Goal: Information Seeking & Learning: Check status

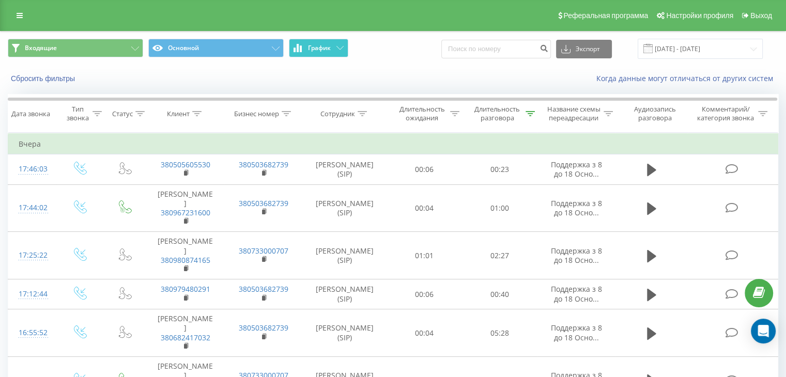
click at [317, 46] on span "График" at bounding box center [319, 47] width 23 height 7
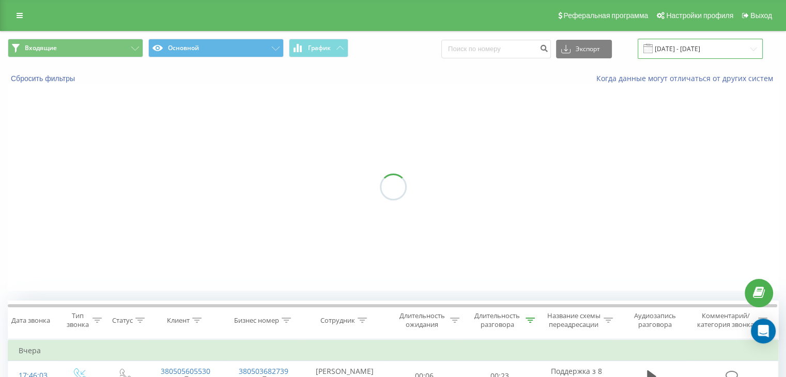
drag, startPoint x: 722, startPoint y: 42, endPoint x: 700, endPoint y: 49, distance: 22.7
click at [721, 42] on input "[DATE] - [DATE]" at bounding box center [700, 49] width 125 height 20
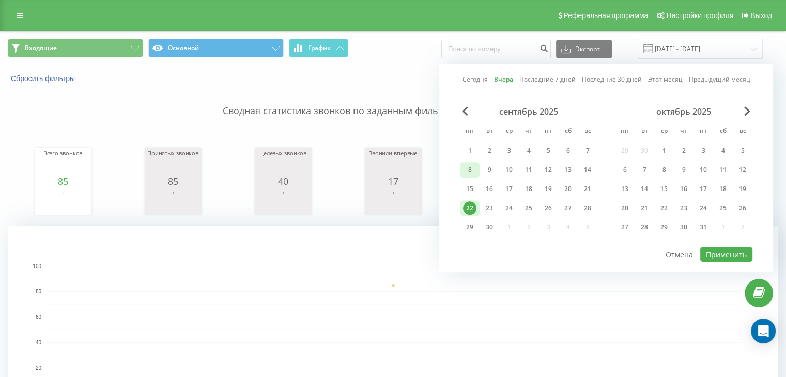
drag, startPoint x: 474, startPoint y: 148, endPoint x: 468, endPoint y: 174, distance: 26.4
click at [473, 149] on div "1" at bounding box center [469, 150] width 13 height 13
click at [470, 206] on div "22" at bounding box center [469, 208] width 13 height 13
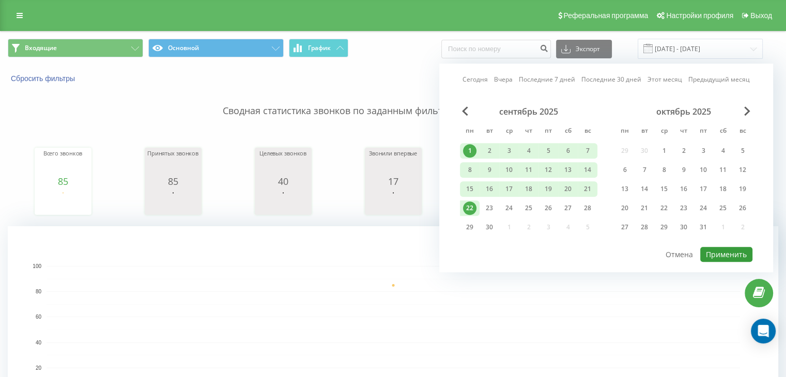
click at [709, 255] on button "Применить" at bounding box center [727, 254] width 52 height 15
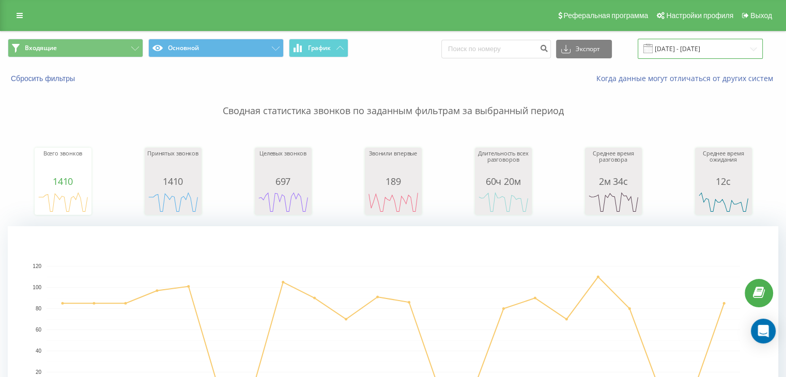
click at [711, 48] on input "[DATE] - [DATE]" at bounding box center [700, 49] width 125 height 20
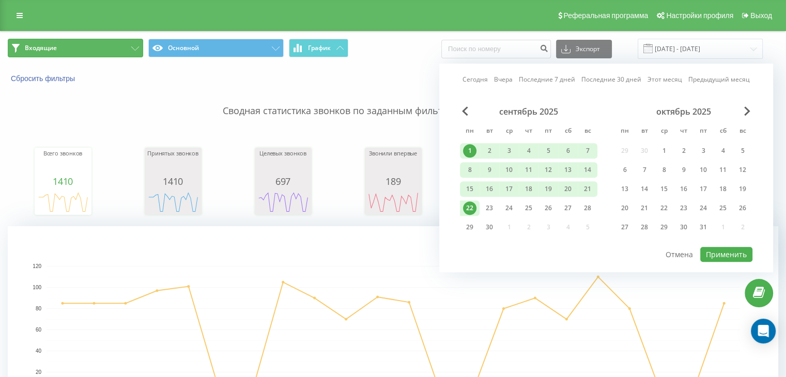
click at [126, 48] on button "Входящие" at bounding box center [75, 48] width 135 height 19
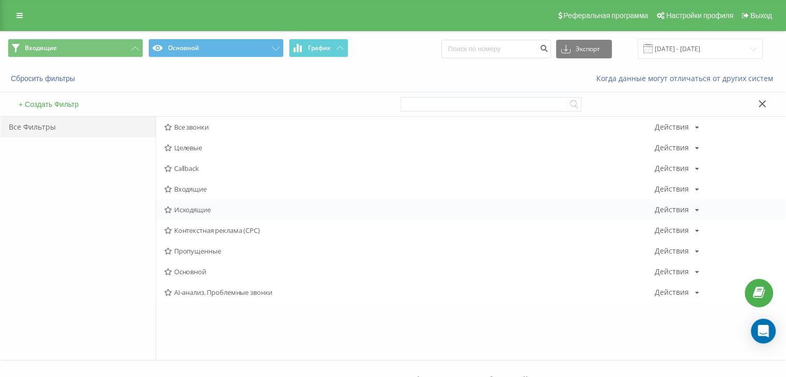
click at [205, 207] on span "Исходящие" at bounding box center [409, 209] width 491 height 7
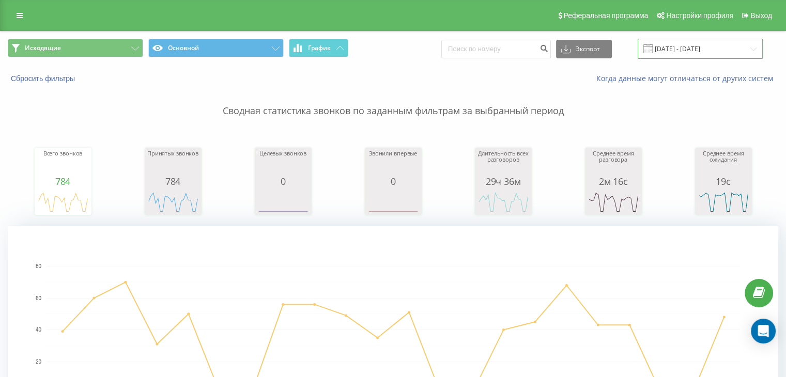
click at [672, 41] on input "[DATE] - [DATE]" at bounding box center [700, 49] width 125 height 20
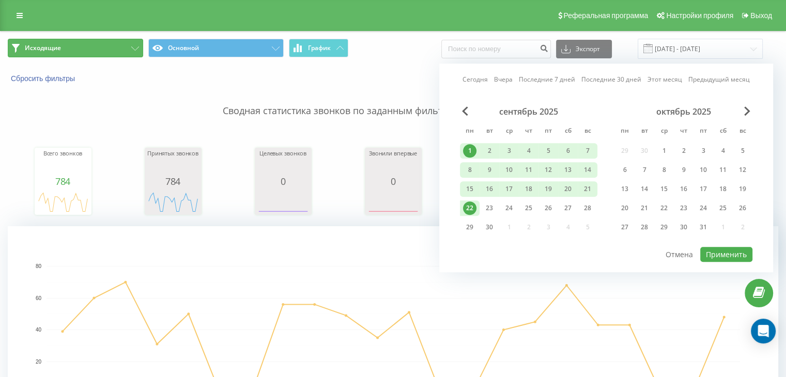
click at [123, 52] on button "Исходящие" at bounding box center [75, 48] width 135 height 19
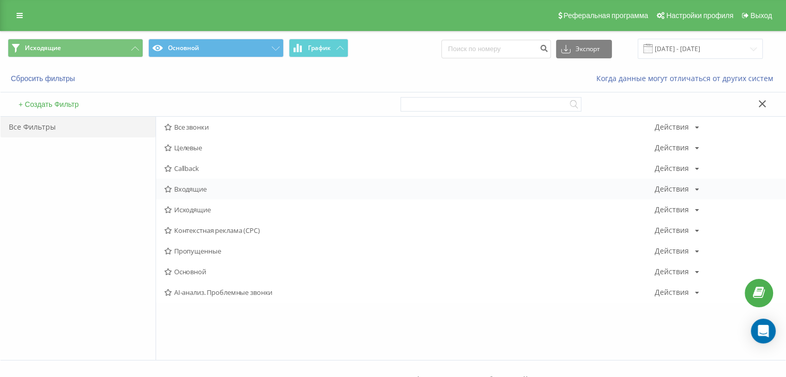
click at [208, 193] on div "Входящие Действия Редактировать Копировать Удалить По умолчанию Поделиться" at bounding box center [471, 189] width 630 height 21
click at [212, 191] on span "Входящие" at bounding box center [409, 189] width 491 height 7
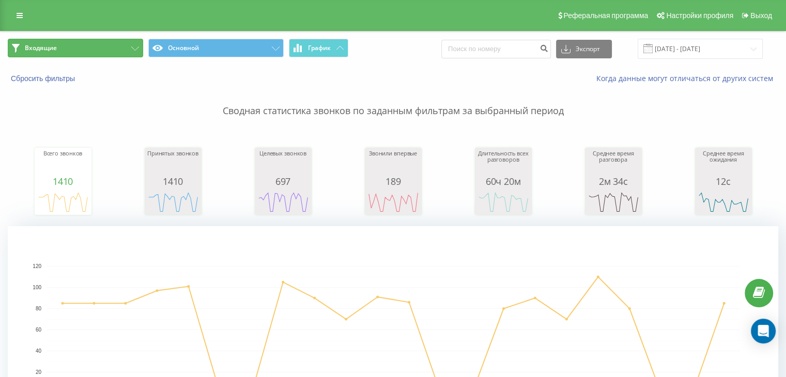
click at [56, 54] on button "Входящие" at bounding box center [75, 48] width 135 height 19
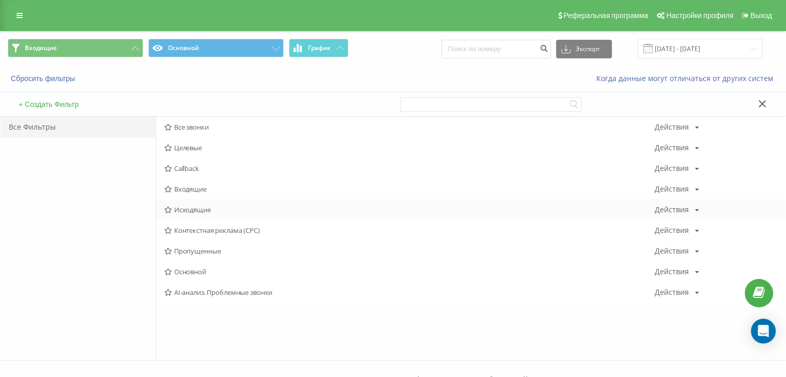
click at [184, 208] on span "Исходящие" at bounding box center [409, 209] width 491 height 7
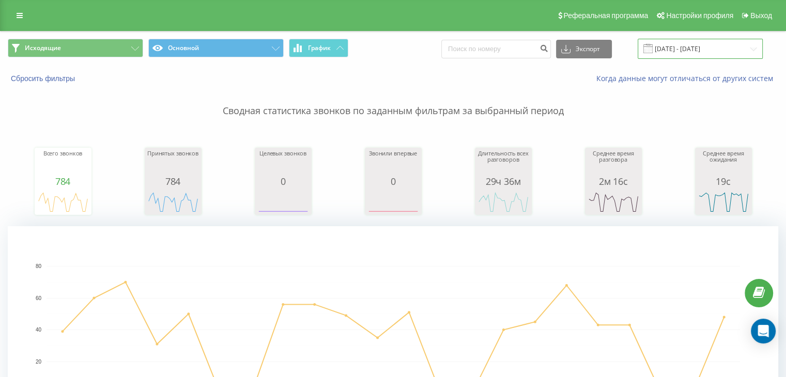
click at [665, 44] on input "[DATE] - [DATE]" at bounding box center [700, 49] width 125 height 20
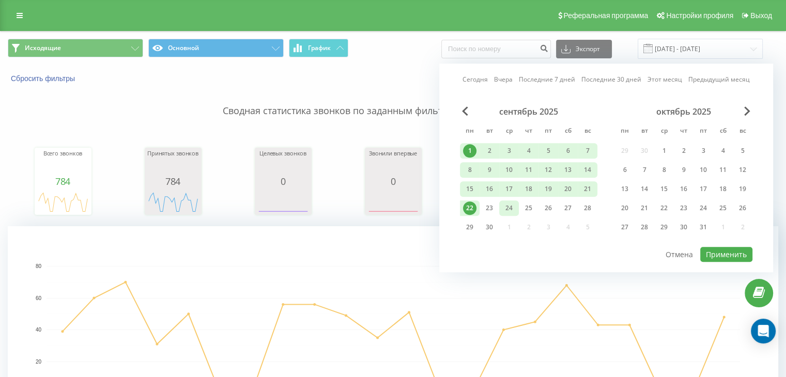
click at [499, 205] on div "24" at bounding box center [509, 209] width 20 height 16
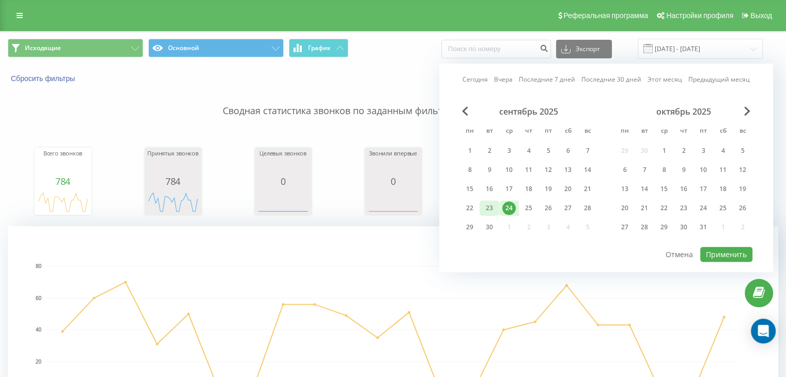
click at [492, 205] on div "23" at bounding box center [489, 208] width 13 height 13
click at [512, 204] on div "24" at bounding box center [509, 208] width 13 height 13
click at [488, 203] on div "23" at bounding box center [489, 208] width 13 height 13
click at [722, 249] on button "Применить" at bounding box center [727, 254] width 52 height 15
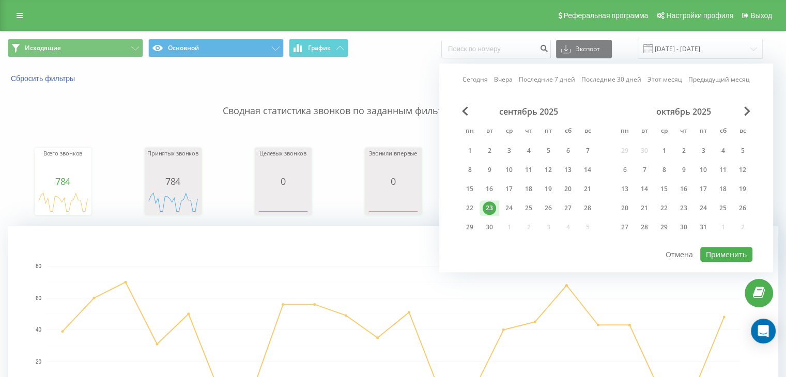
type input "[DATE] - [DATE]"
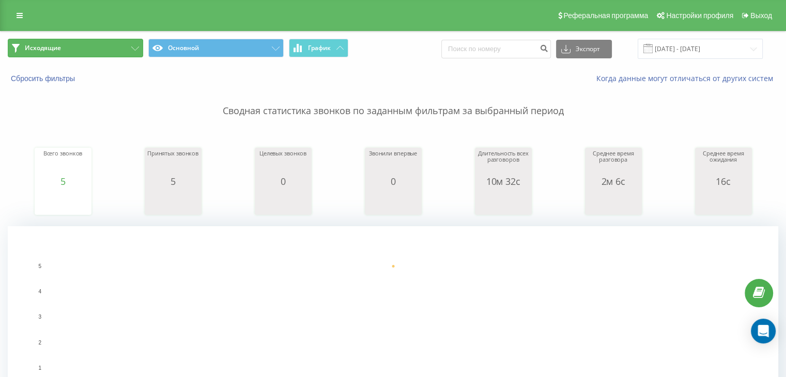
click at [95, 46] on button "Исходящие" at bounding box center [75, 48] width 135 height 19
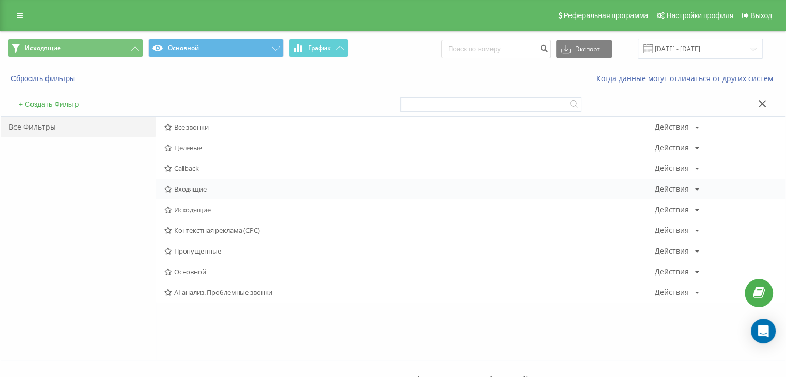
click at [205, 188] on span "Входящие" at bounding box center [409, 189] width 491 height 7
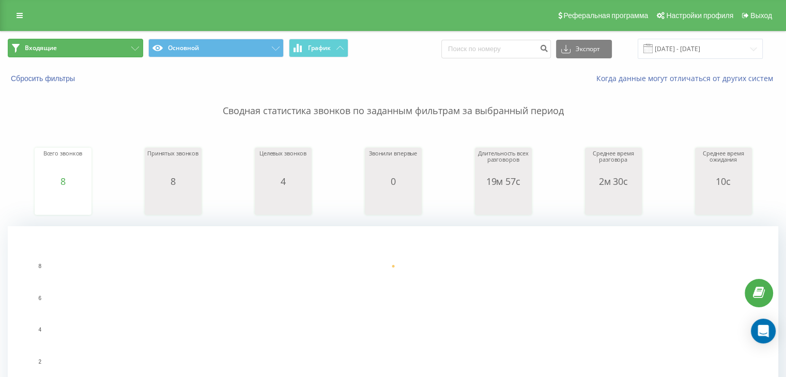
click at [93, 46] on button "Входящие" at bounding box center [75, 48] width 135 height 19
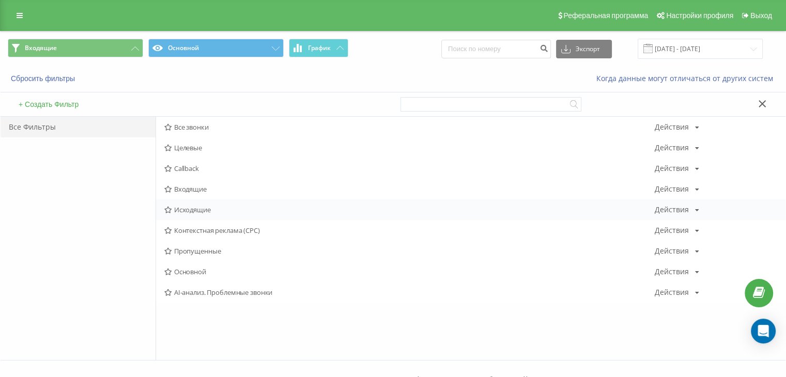
click at [194, 209] on span "Исходящие" at bounding box center [409, 209] width 491 height 7
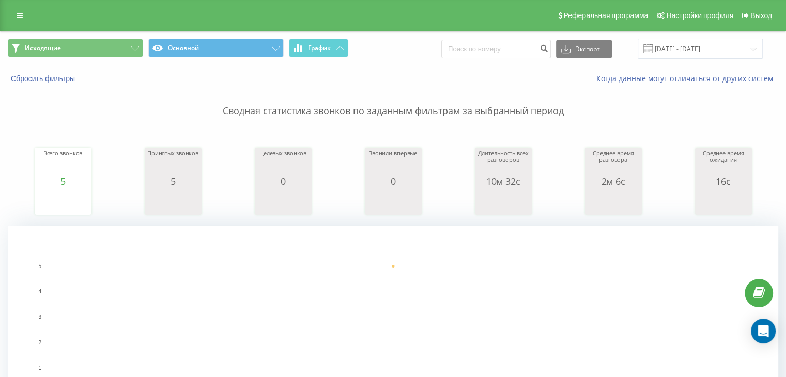
drag, startPoint x: 711, startPoint y: 269, endPoint x: 359, endPoint y: 366, distance: 365.1
click at [707, 269] on rect "A chart." at bounding box center [394, 330] width 694 height 128
click at [115, 46] on button "Исходящие" at bounding box center [75, 48] width 135 height 19
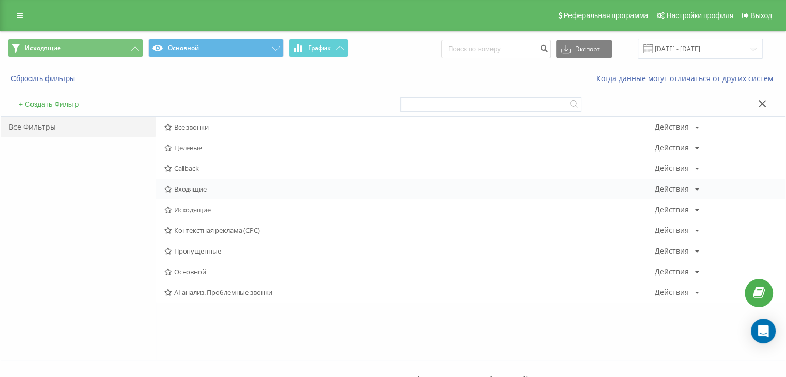
click at [192, 188] on span "Входящие" at bounding box center [409, 189] width 491 height 7
